Goal: Information Seeking & Learning: Find contact information

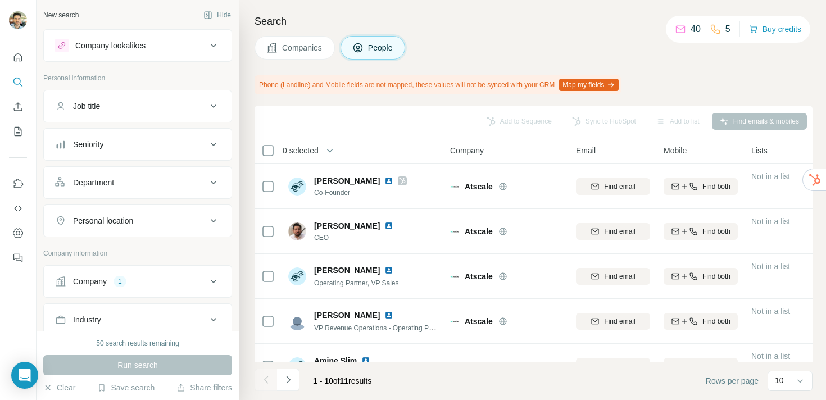
click at [535, 33] on div "Search Companies People Phone (Landline) and Mobile fields are not mapped, thes…" at bounding box center [533, 200] width 588 height 400
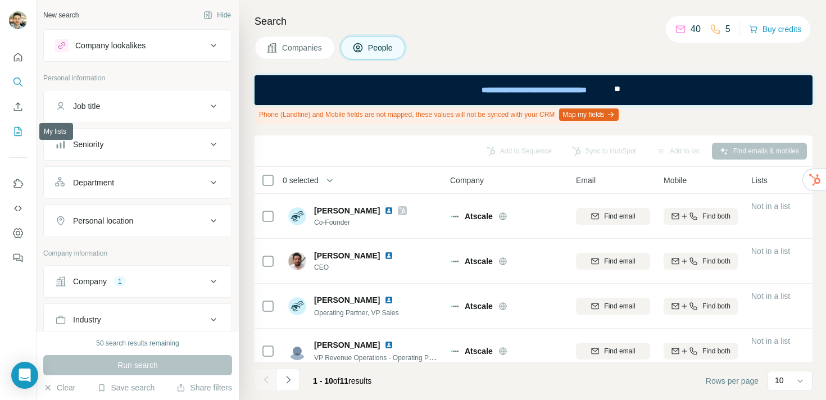
click at [16, 138] on button "My lists" at bounding box center [18, 131] width 18 height 20
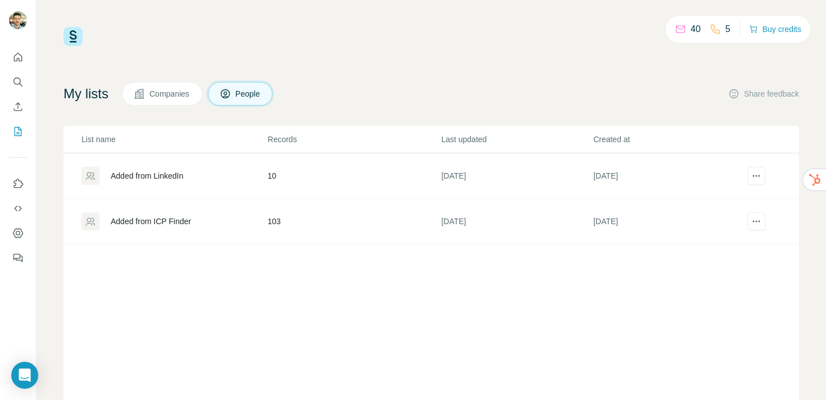
click at [191, 220] on div "Added from ICP Finder" at bounding box center [151, 221] width 80 height 11
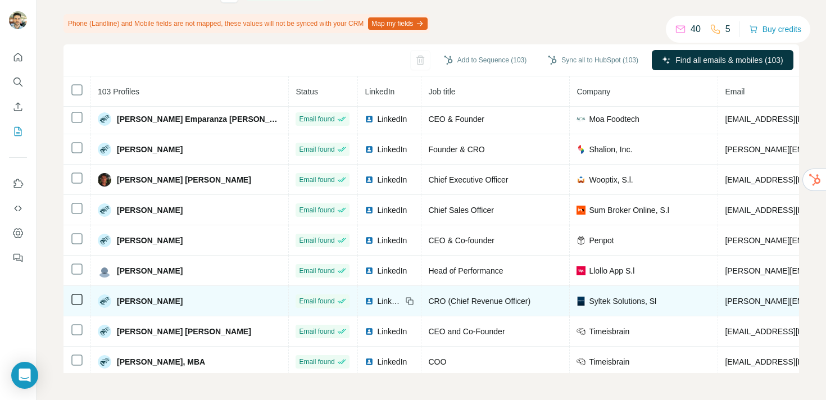
scroll to position [361, 0]
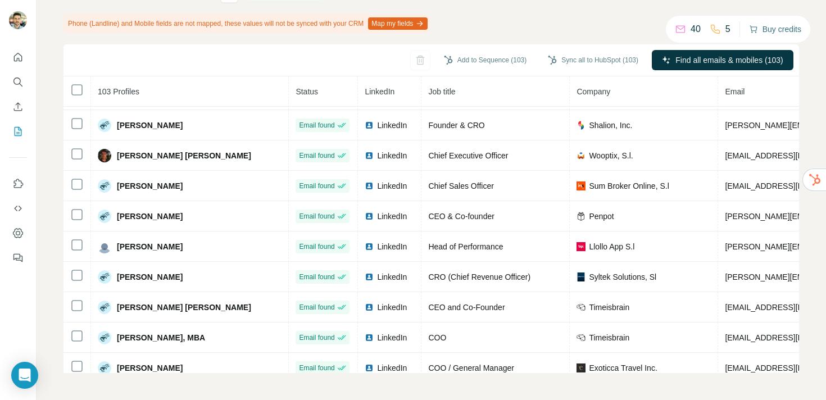
click at [788, 30] on button "Buy credits" at bounding box center [775, 29] width 52 height 16
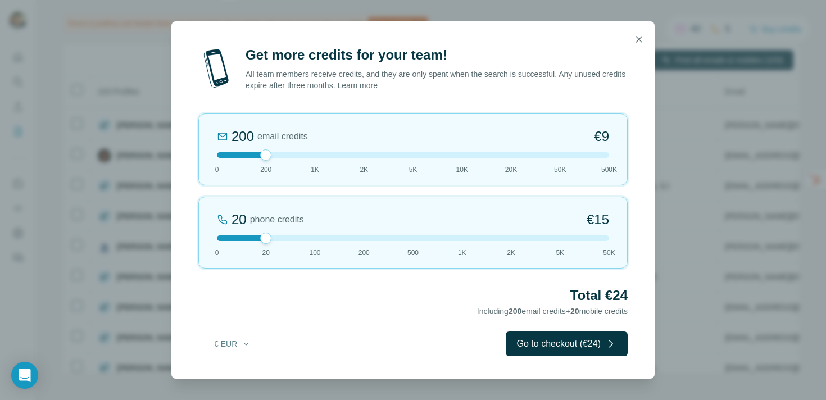
drag, startPoint x: 270, startPoint y: 238, endPoint x: 206, endPoint y: 238, distance: 63.5
click at [206, 238] on div "20 phone credits €[PHONE_NUMBER] 1K 2K 5K 50K" at bounding box center [413, 233] width 430 height 72
click at [313, 154] on div at bounding box center [413, 155] width 392 height 6
click at [360, 160] on div "1K email credits €42 0 200 1K 2K 5K 10K 20K 50K 500K" at bounding box center [413, 150] width 430 height 72
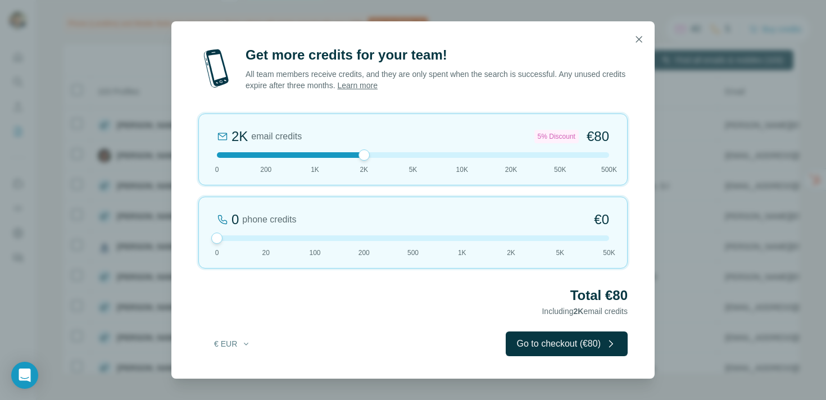
click at [317, 152] on div at bounding box center [413, 155] width 392 height 6
click at [363, 156] on div at bounding box center [413, 155] width 392 height 6
click at [643, 39] on icon "button" at bounding box center [639, 39] width 11 height 11
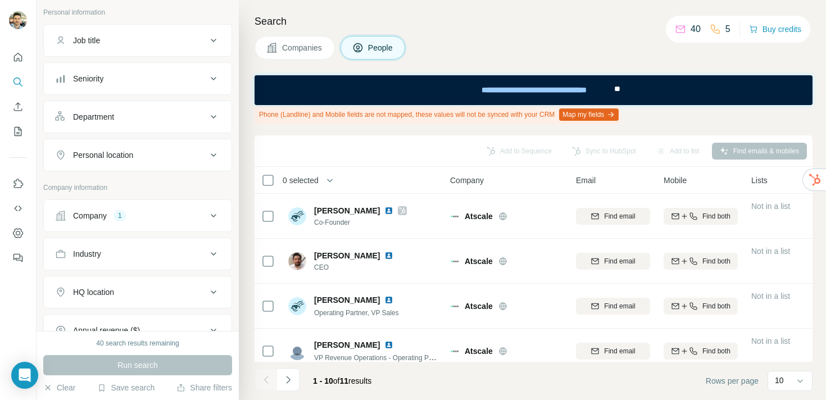
scroll to position [118, 0]
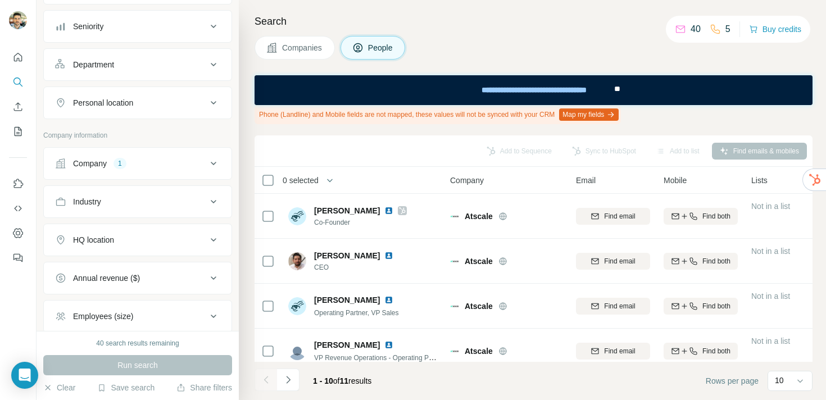
click at [96, 170] on button "Company 1" at bounding box center [138, 163] width 188 height 27
click at [92, 218] on icon "button" at bounding box center [87, 217] width 9 height 9
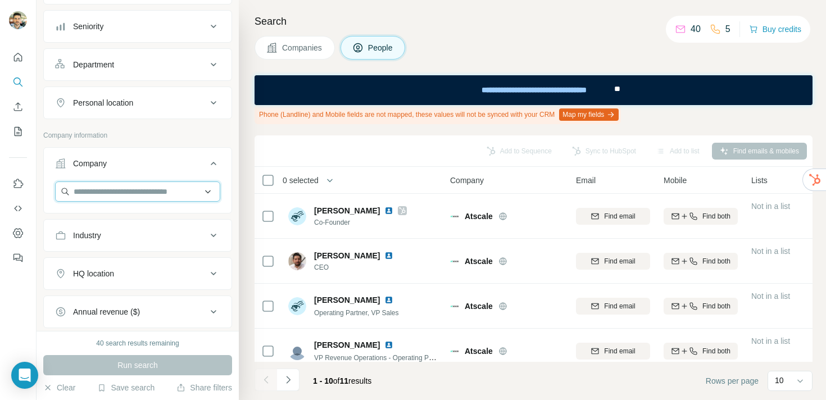
click at [100, 194] on input "text" at bounding box center [137, 192] width 165 height 20
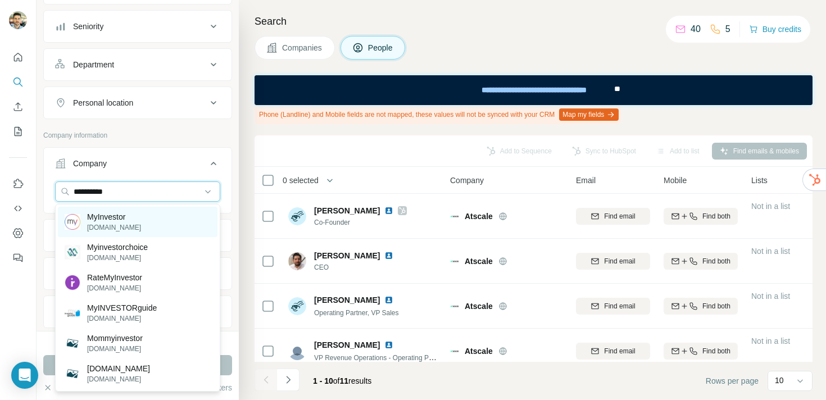
type input "**********"
click at [126, 224] on p "myinvestor.es" at bounding box center [114, 228] width 54 height 10
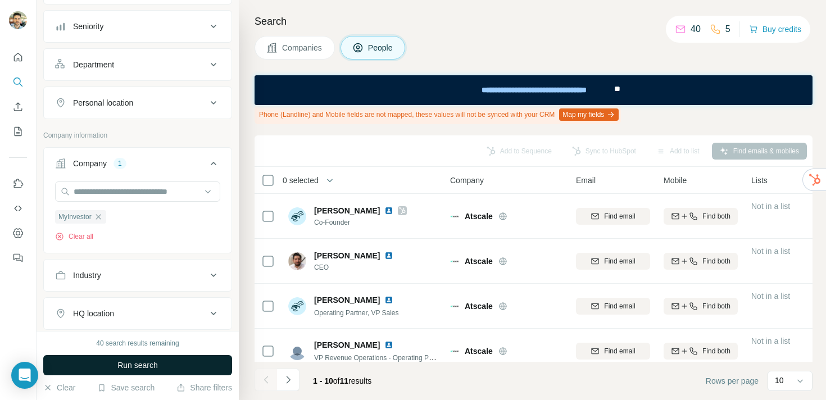
click at [112, 359] on button "Run search" at bounding box center [137, 365] width 189 height 20
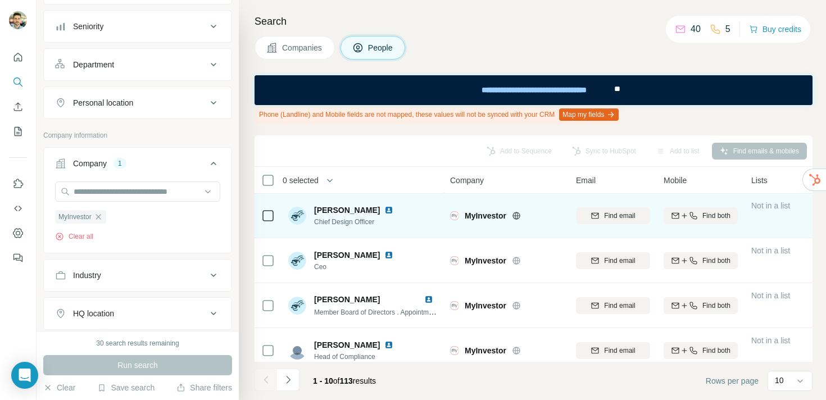
scroll to position [227, 0]
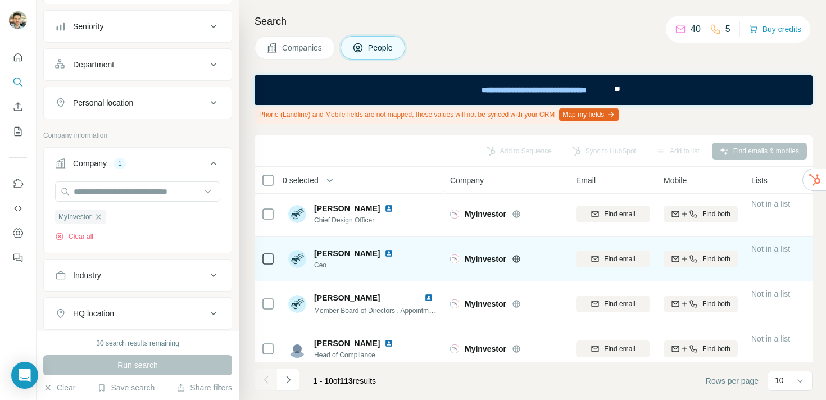
drag, startPoint x: 315, startPoint y: 254, endPoint x: 373, endPoint y: 254, distance: 58.5
click at [373, 254] on span "Nuria Rocamora" at bounding box center [347, 253] width 66 height 11
copy span "Nuria Rocamora"
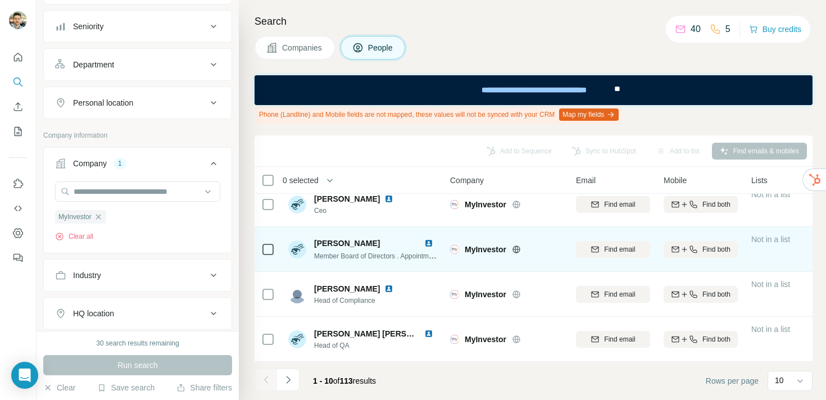
scroll to position [0, 0]
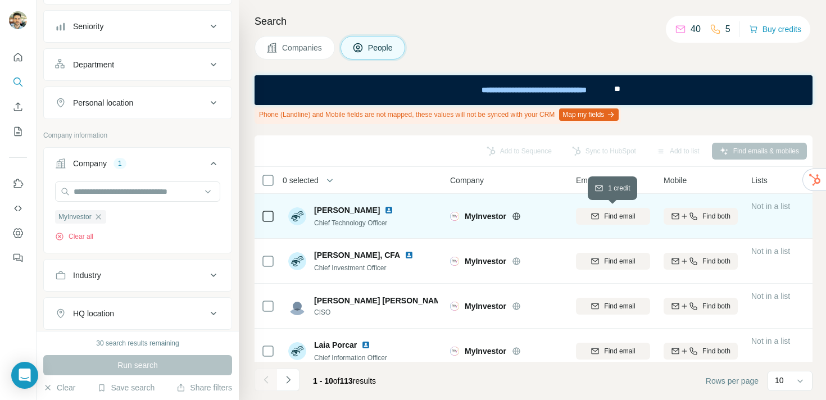
click at [630, 217] on span "Find email" at bounding box center [619, 216] width 31 height 10
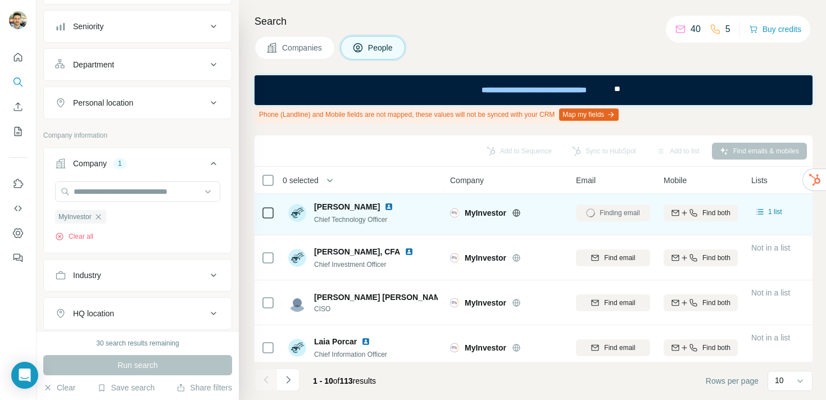
scroll to position [4, 0]
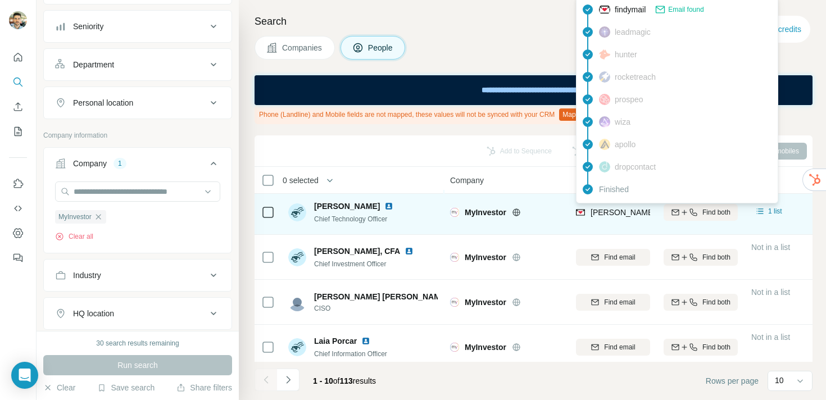
click at [617, 211] on span "alejandro.delgado@myinvestor.es" at bounding box center [722, 212] width 263 height 9
copy tr "alejandro.delgado@myinvestor.es"
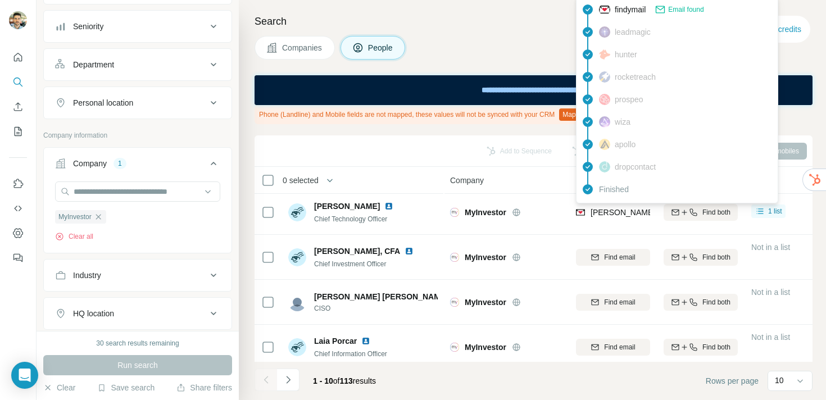
click at [420, 151] on div "Add to Sequence Sync to HubSpot Add to list Find emails & mobiles" at bounding box center [533, 151] width 547 height 20
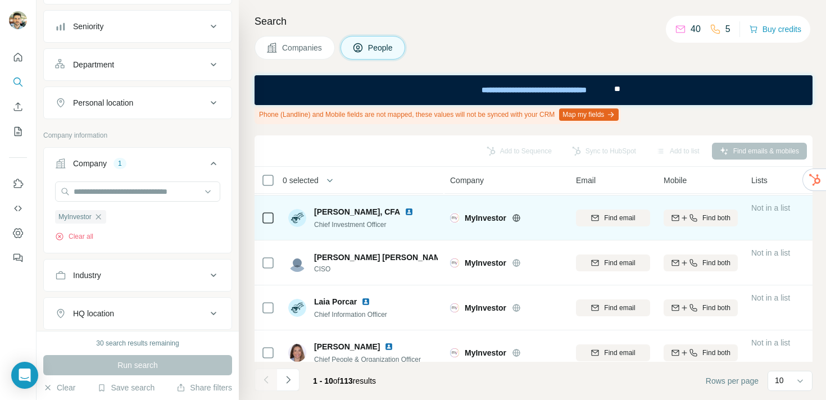
scroll to position [44, 0]
